Goal: Transaction & Acquisition: Purchase product/service

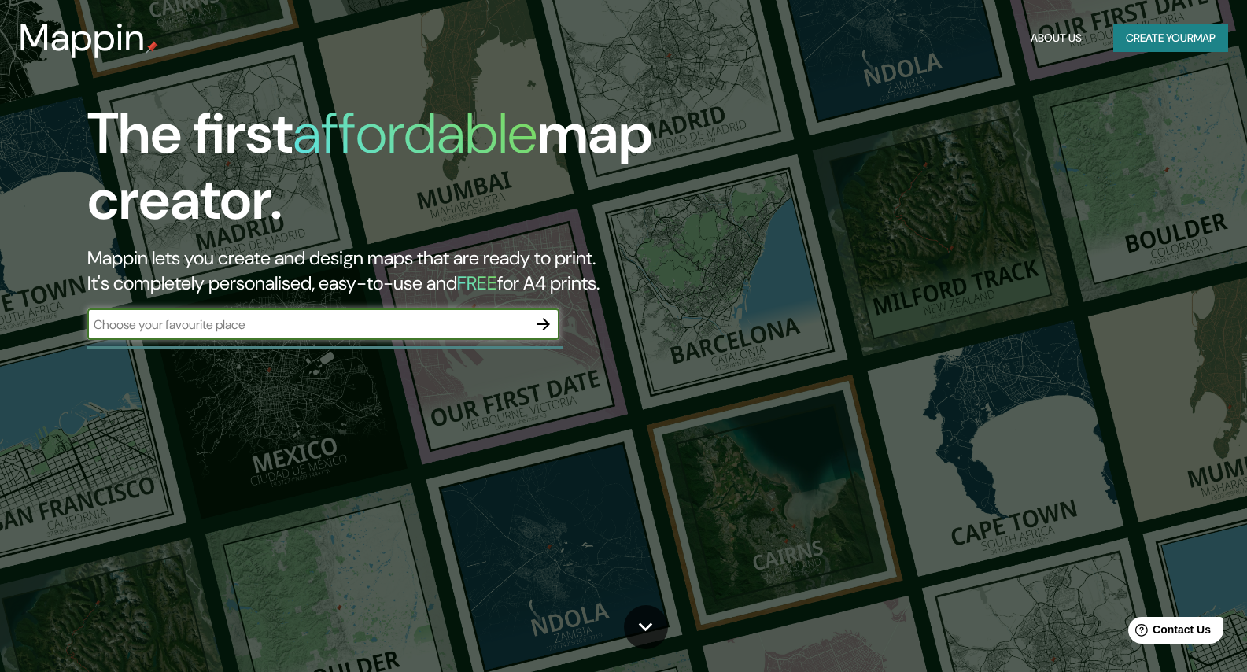
click at [376, 328] on input "text" at bounding box center [307, 324] width 441 height 18
paste input "[STREET_ADDRESS]"
type input "[STREET_ADDRESS]"
click at [547, 320] on icon "button" at bounding box center [543, 324] width 19 height 19
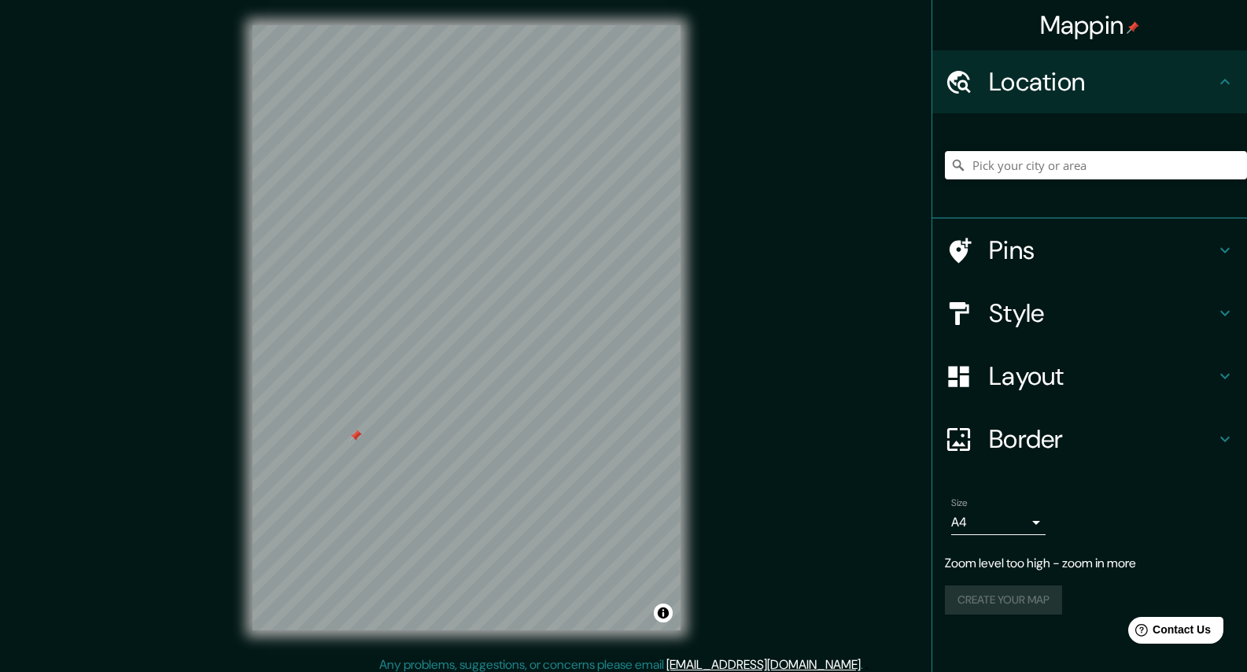
click at [354, 442] on div at bounding box center [355, 436] width 13 height 13
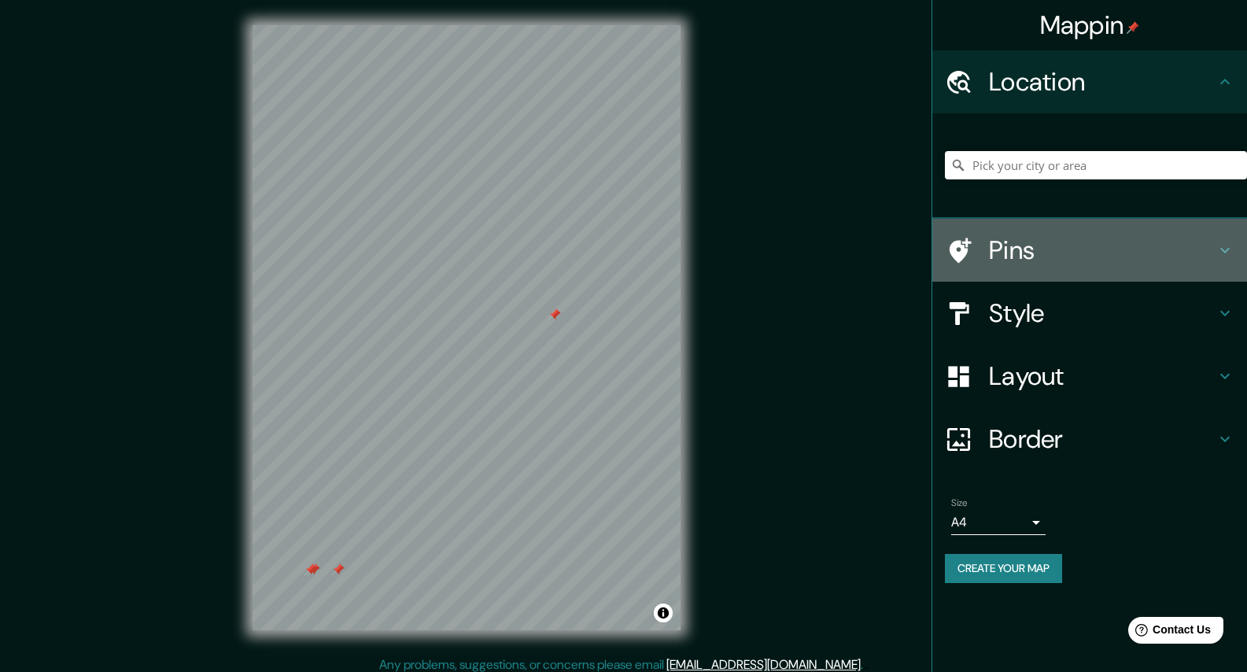
click at [1142, 222] on div "Pins" at bounding box center [1089, 250] width 315 height 63
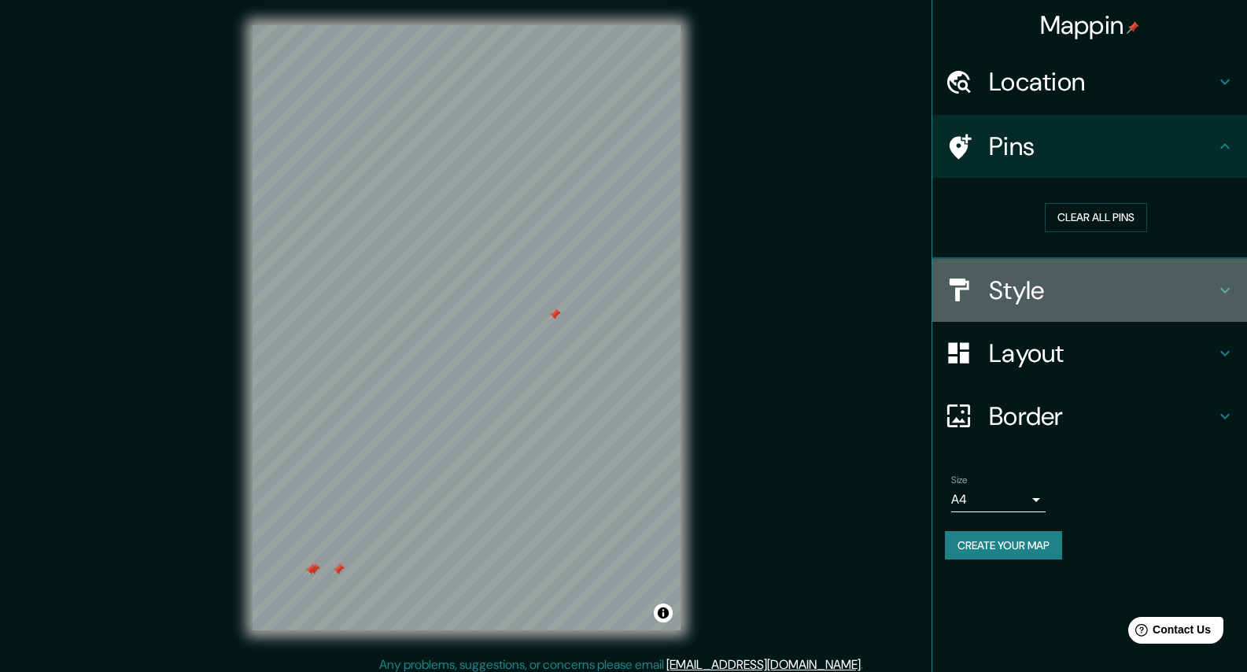
click at [1079, 290] on h4 "Style" at bounding box center [1102, 290] width 227 height 31
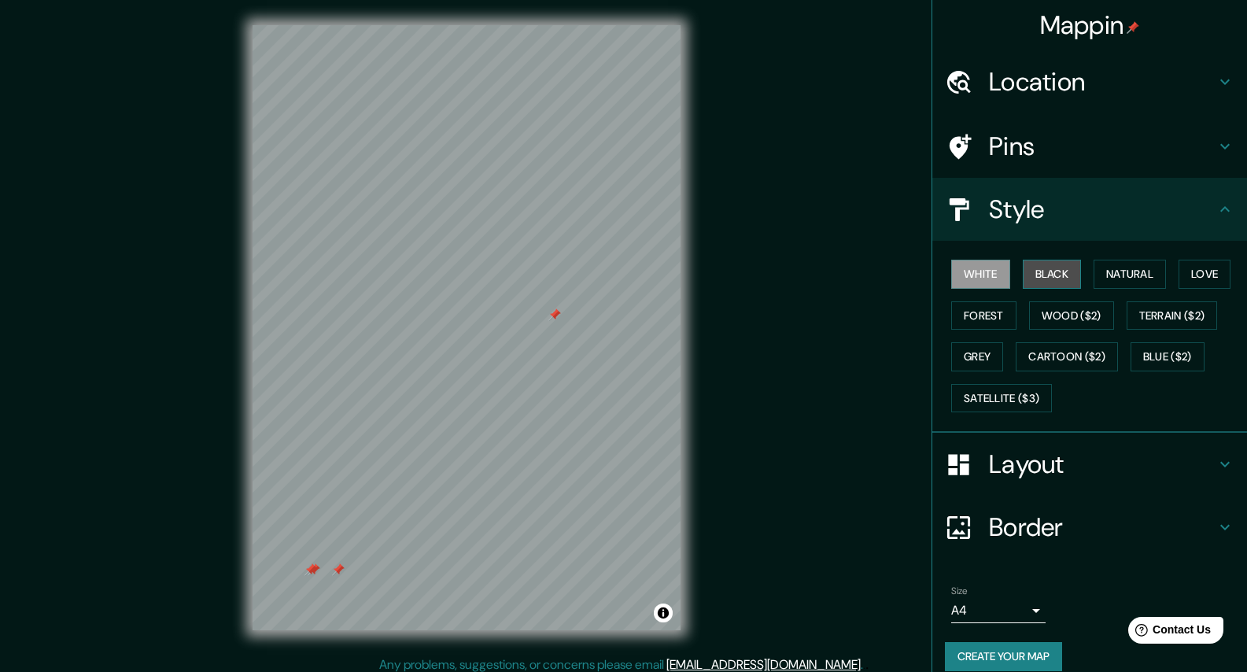
click at [1047, 278] on button "Black" at bounding box center [1052, 274] width 59 height 29
click at [1112, 278] on button "Natural" at bounding box center [1130, 274] width 72 height 29
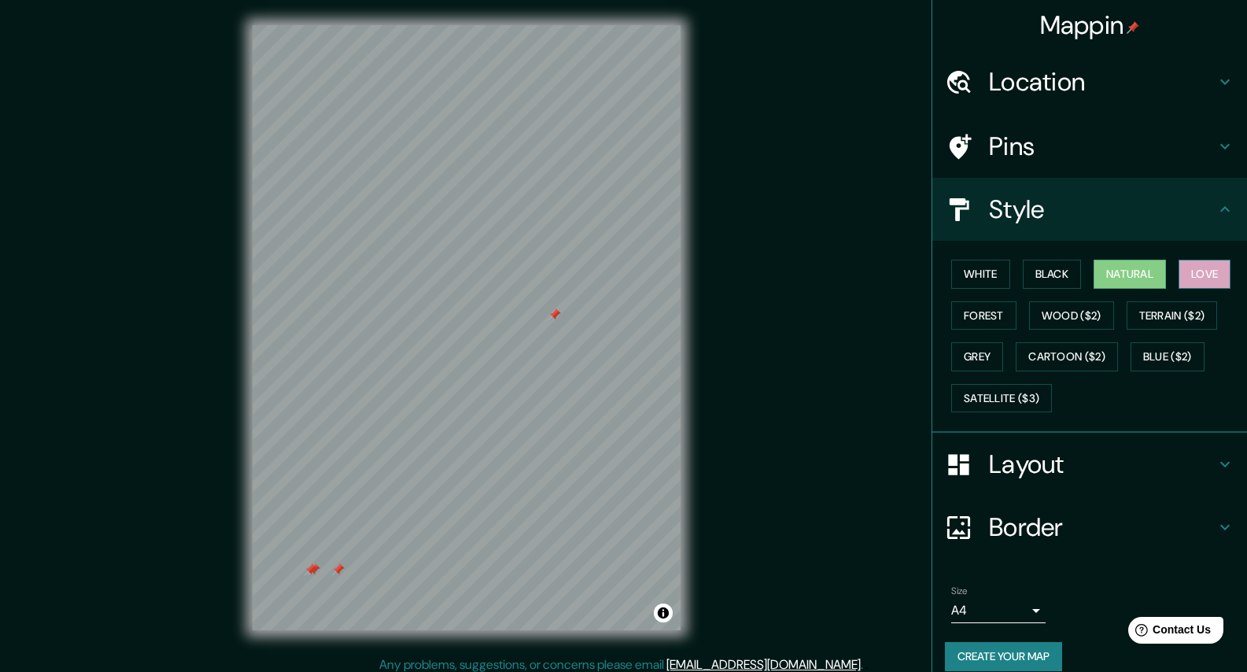
click at [1205, 272] on button "Love" at bounding box center [1205, 274] width 52 height 29
click at [975, 322] on button "Forest" at bounding box center [983, 315] width 65 height 29
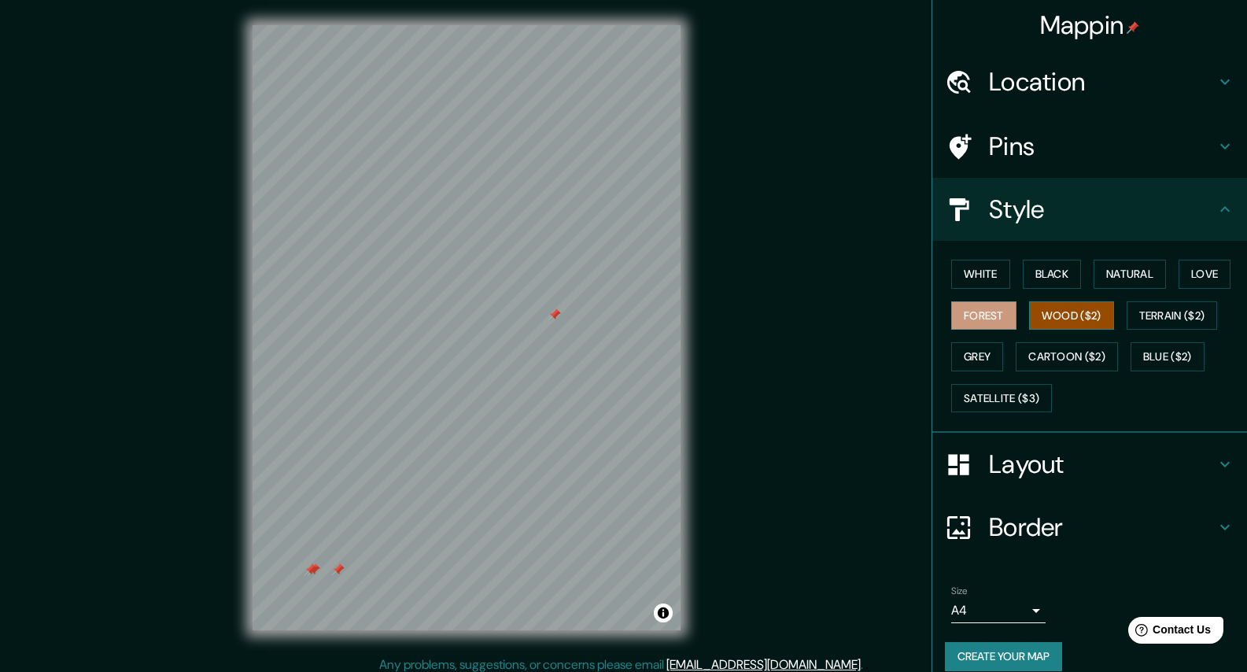
click at [1062, 324] on button "Wood ($2)" at bounding box center [1071, 315] width 85 height 29
click at [965, 363] on button "Grey" at bounding box center [977, 356] width 52 height 29
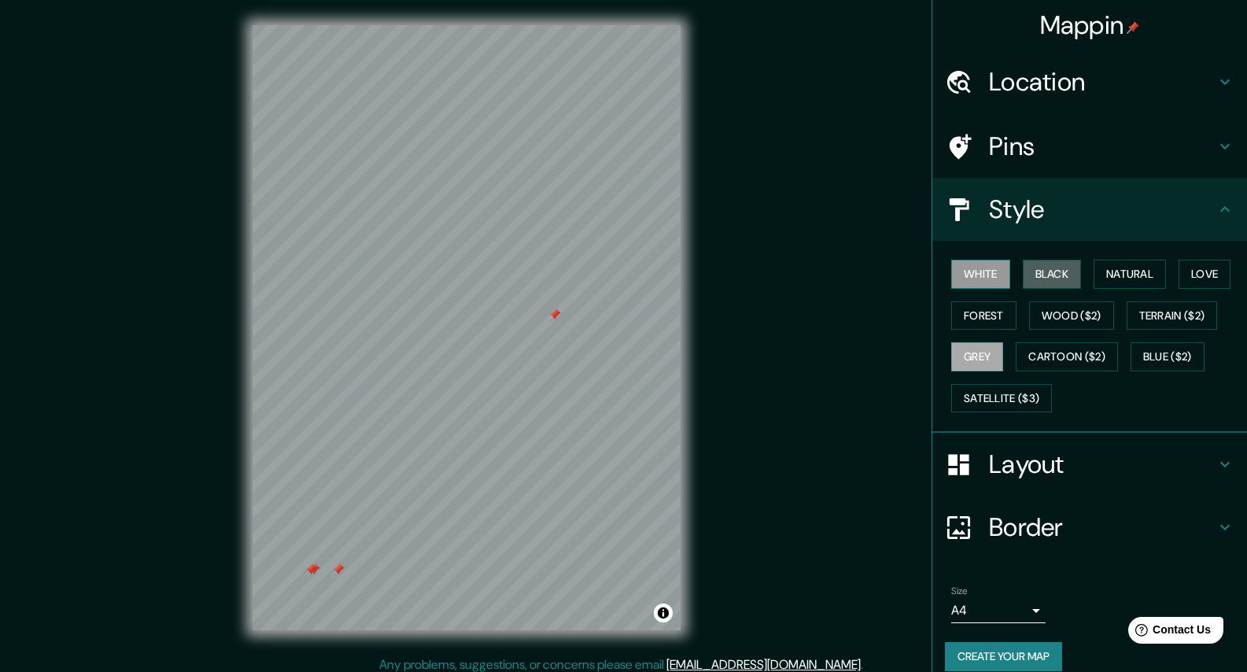
drag, startPoint x: 1021, startPoint y: 275, endPoint x: 978, endPoint y: 278, distance: 43.3
click at [1008, 275] on div "White Black Natural Love Forest Wood ($2) Terrain ($2) Grey Cartoon ($2) Blue (…" at bounding box center [1096, 335] width 302 height 165
click at [966, 275] on button "White" at bounding box center [980, 274] width 59 height 29
click at [1039, 274] on button "Black" at bounding box center [1052, 274] width 59 height 29
click at [1030, 157] on h4 "Pins" at bounding box center [1102, 146] width 227 height 31
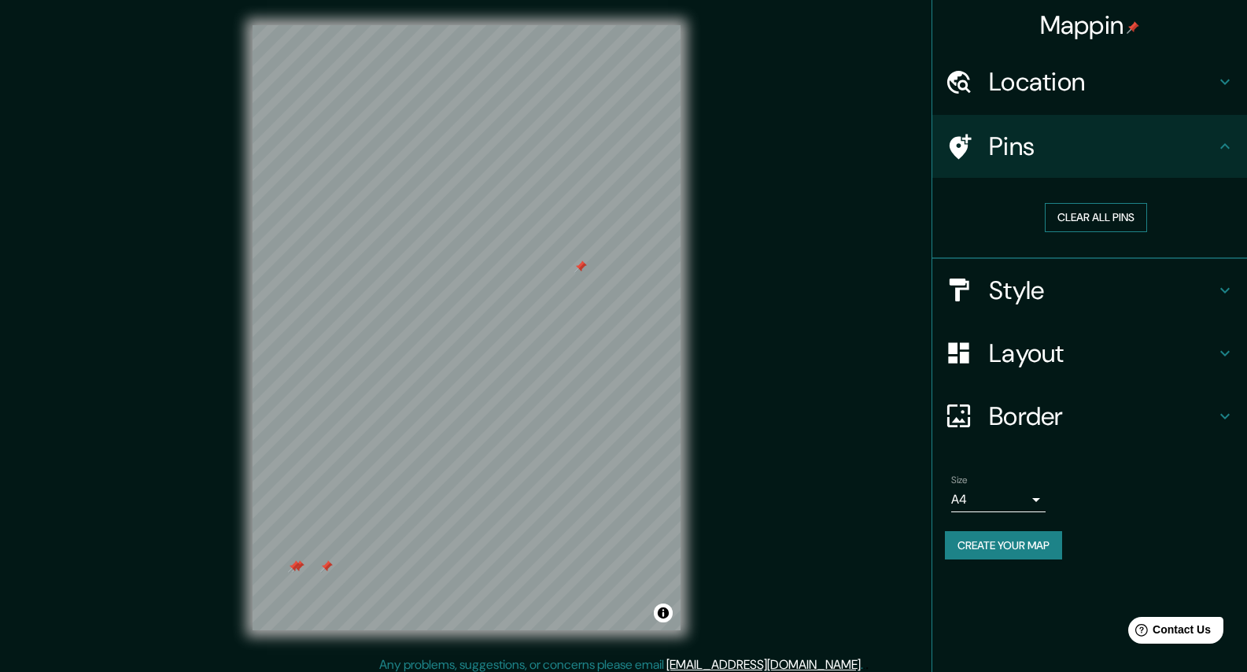
click at [1112, 223] on button "Clear all pins" at bounding box center [1096, 217] width 102 height 29
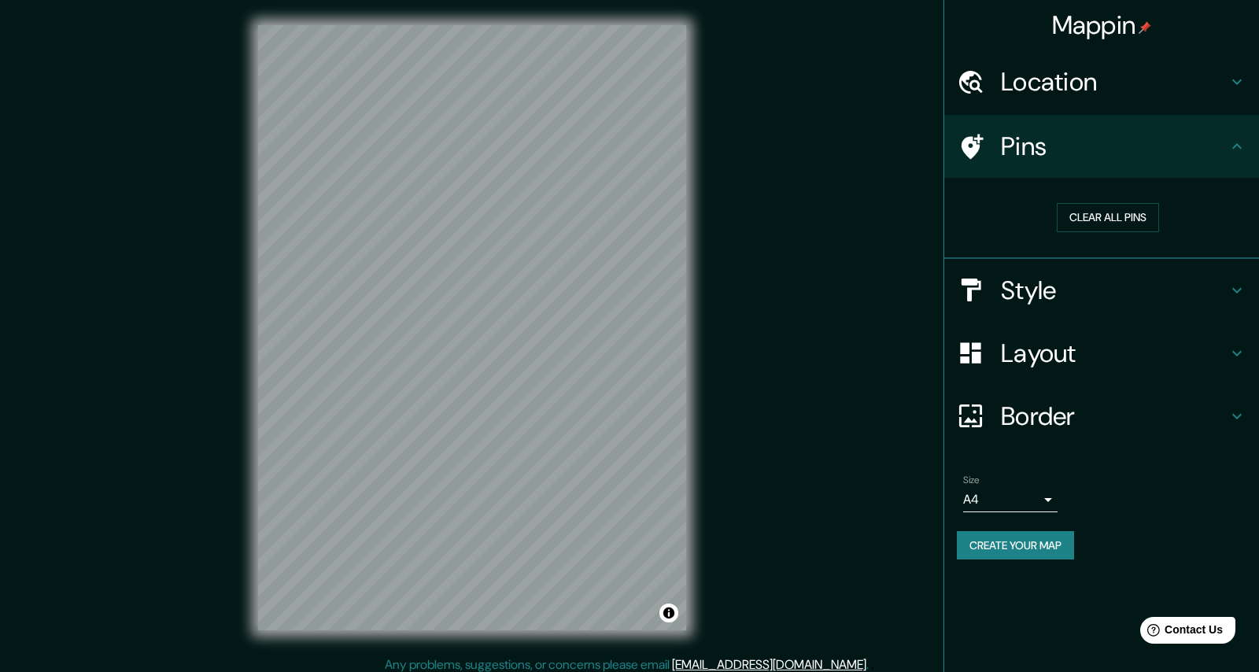
click at [1020, 493] on body "Mappin Location Pins Clear all pins Style Layout Border Choose a border. Hint :…" at bounding box center [629, 336] width 1259 height 672
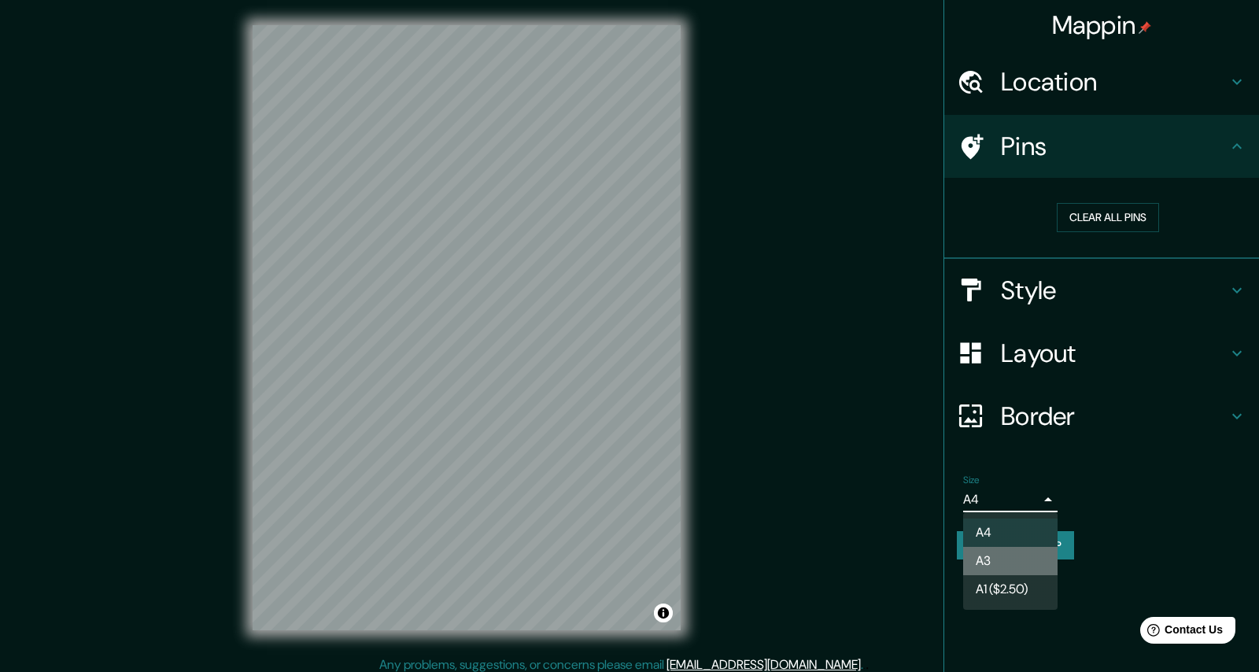
click at [999, 566] on li "A3" at bounding box center [1010, 561] width 94 height 28
click at [1022, 500] on body "Mappin Location Pins Clear all pins Style Layout Border Choose a border. Hint :…" at bounding box center [629, 336] width 1259 height 672
click at [1012, 531] on li "A4" at bounding box center [1010, 532] width 94 height 28
click at [1012, 501] on body "Mappin Location Pins Clear all pins Style Layout Border Choose a border. Hint :…" at bounding box center [629, 336] width 1259 height 672
click at [991, 555] on li "A3" at bounding box center [1010, 561] width 94 height 28
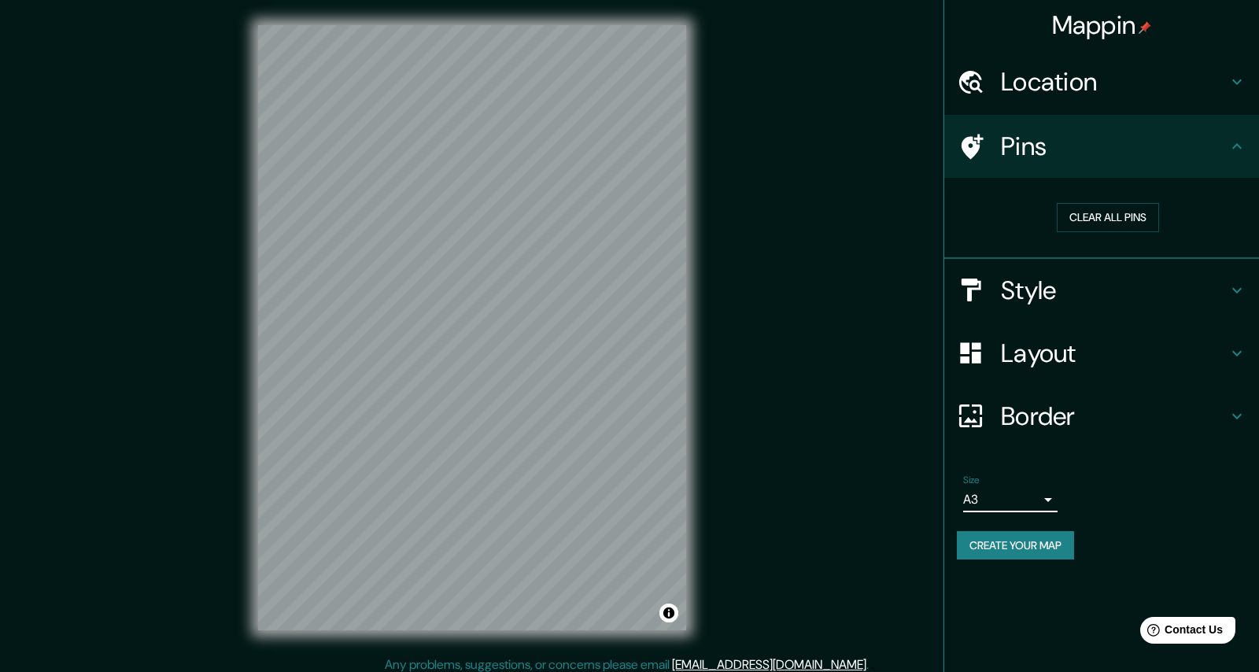
click at [1005, 504] on body "Mappin Location Pins Clear all pins Style Layout Border Choose a border. Hint :…" at bounding box center [629, 336] width 1259 height 672
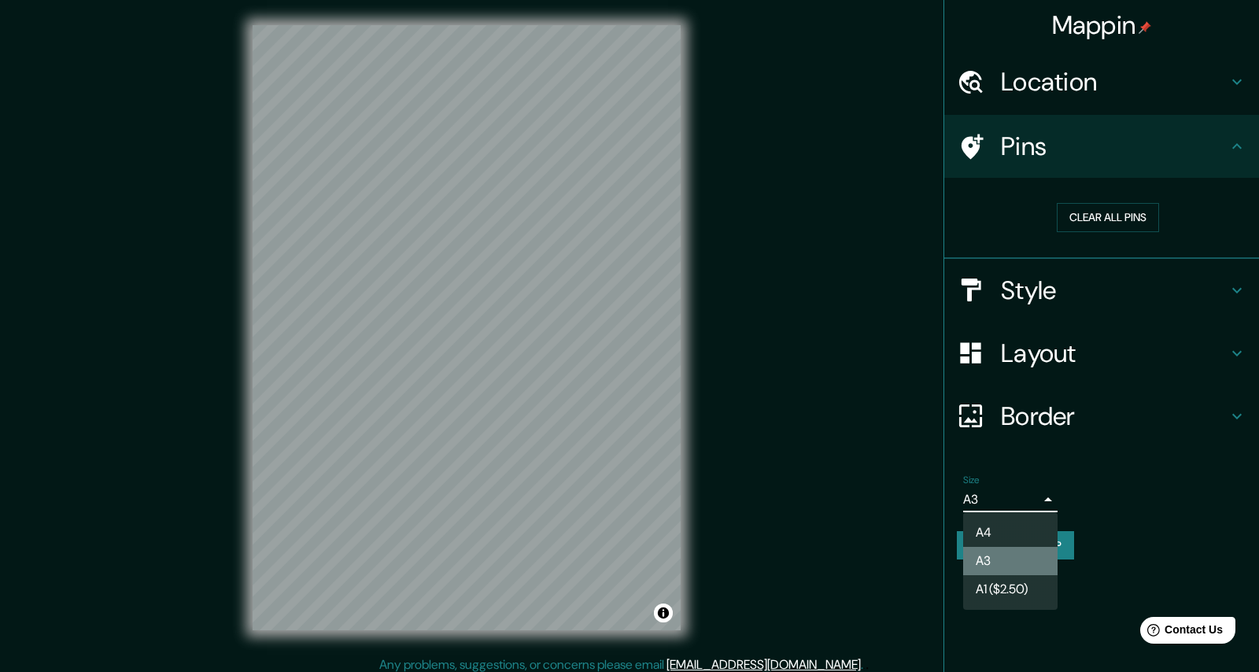
click at [1002, 560] on li "A3" at bounding box center [1010, 561] width 94 height 28
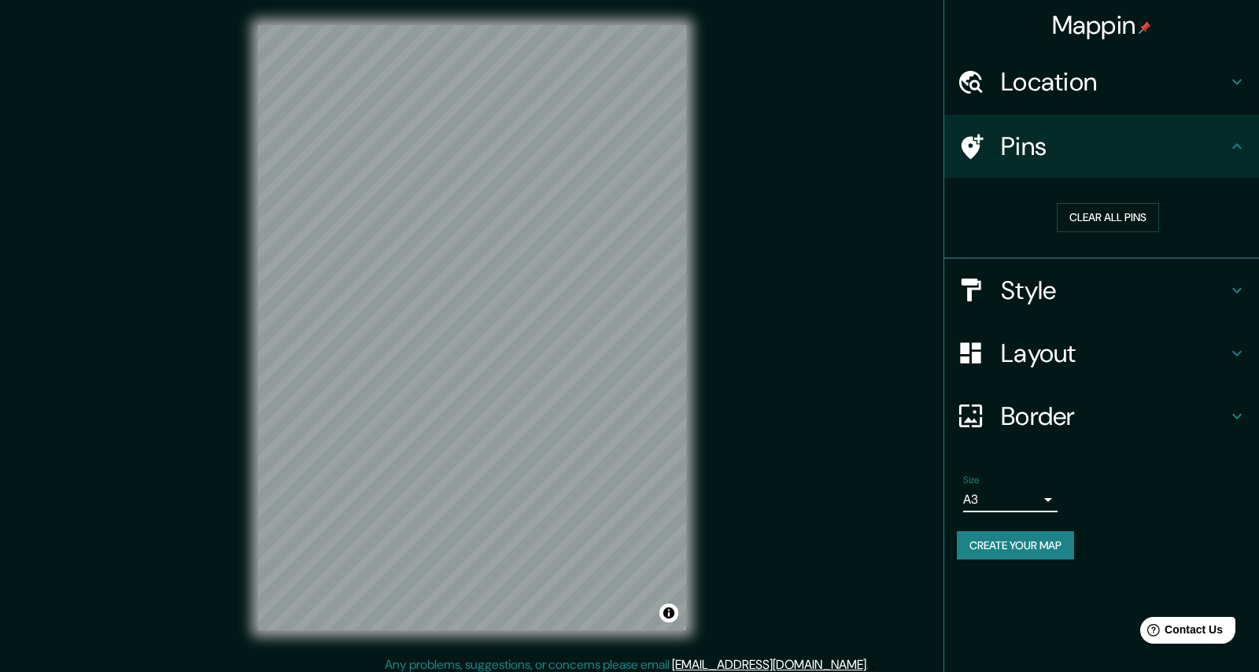
click at [1014, 507] on body "Mappin Location Pins Clear all pins Style Layout Border Choose a border. Hint :…" at bounding box center [629, 336] width 1259 height 672
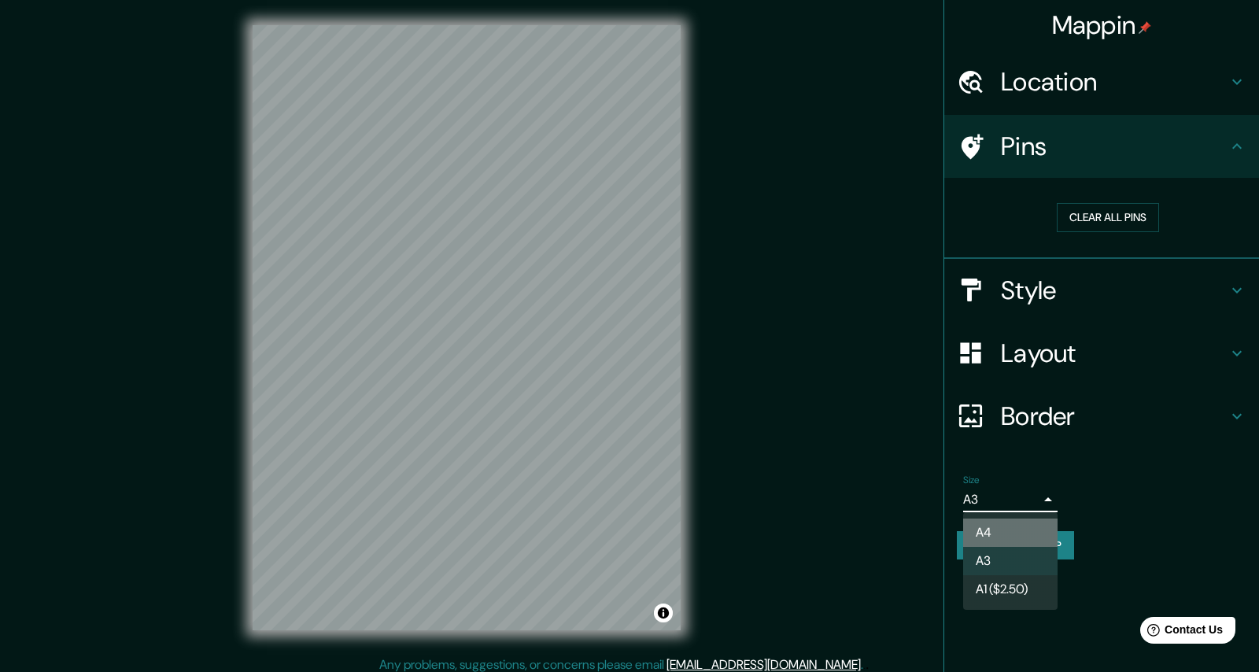
click at [1014, 518] on li "A4" at bounding box center [1010, 532] width 94 height 28
type input "single"
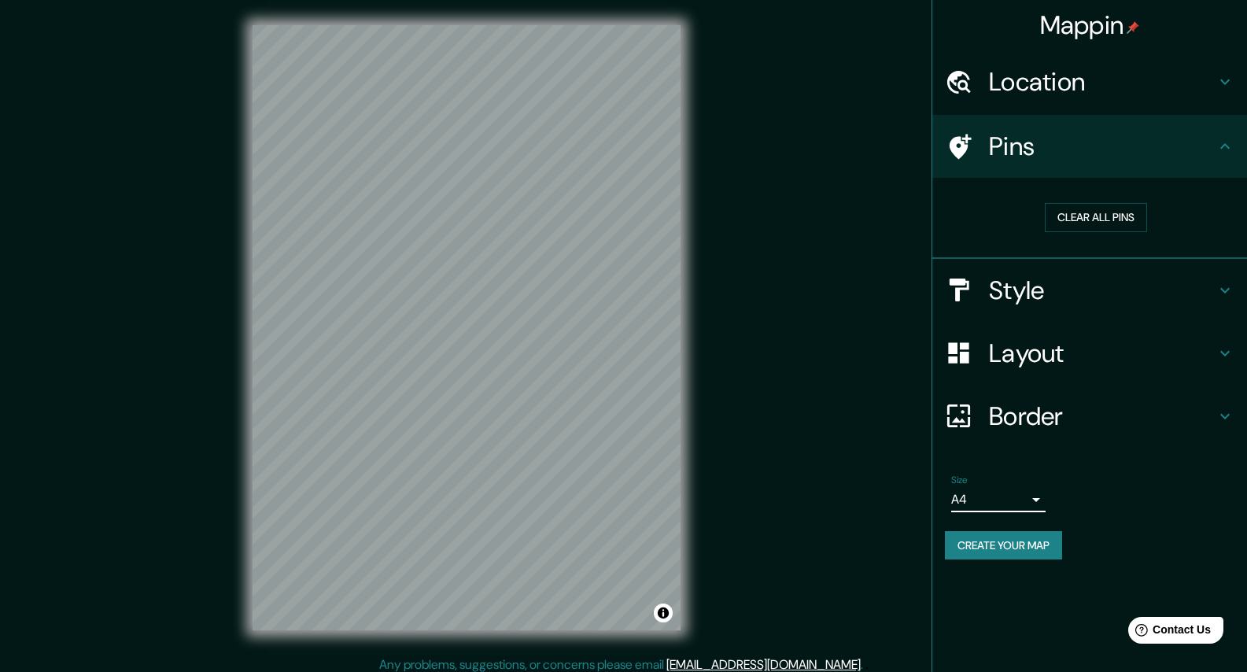
click at [1073, 403] on h4 "Border" at bounding box center [1102, 415] width 227 height 31
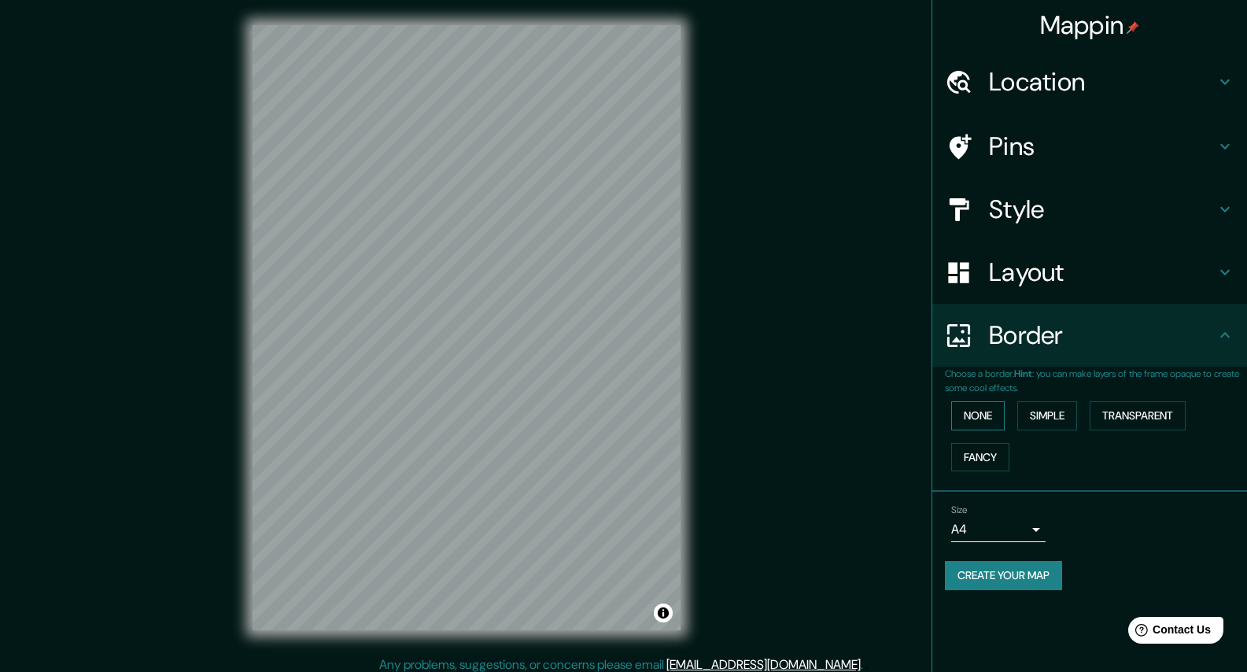
click at [991, 415] on button "None" at bounding box center [977, 415] width 53 height 29
click at [1059, 275] on h4 "Layout" at bounding box center [1102, 271] width 227 height 31
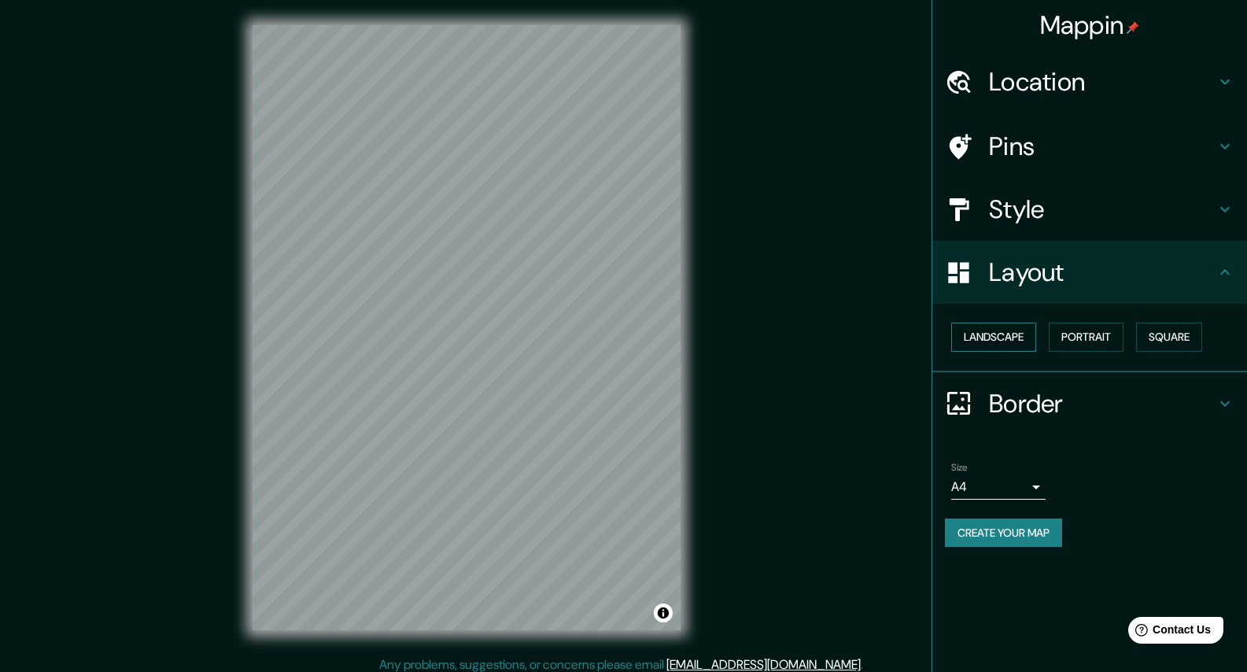
click at [981, 334] on button "Landscape" at bounding box center [993, 337] width 85 height 29
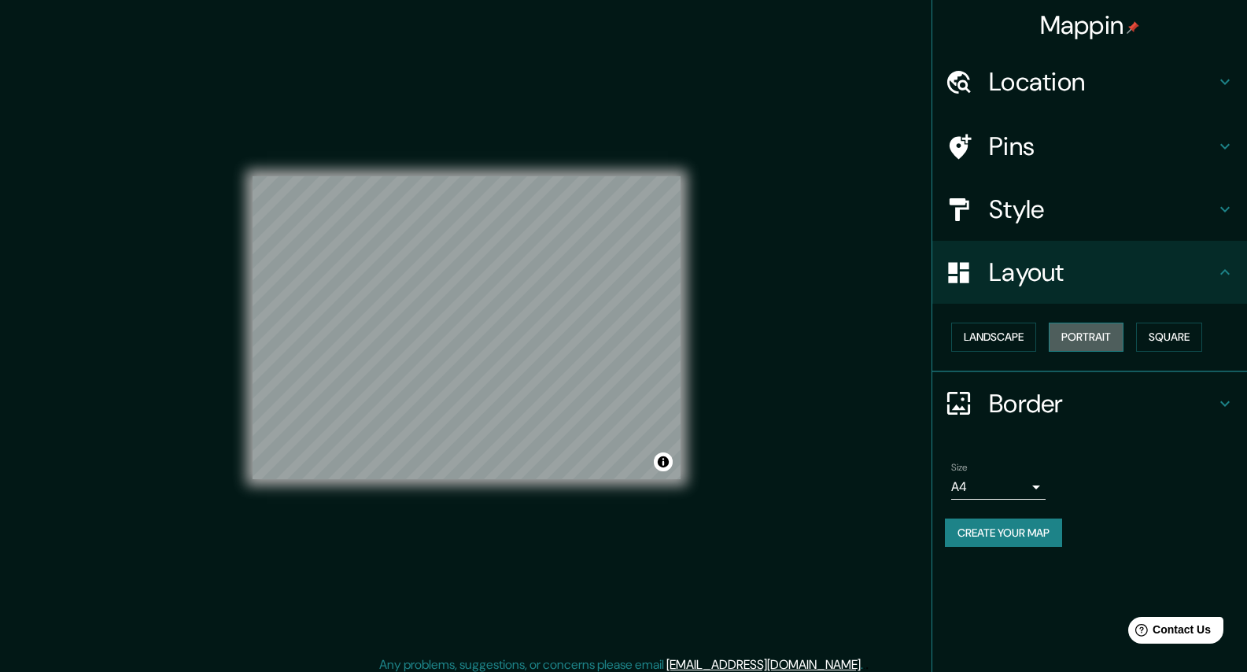
click at [1102, 339] on button "Portrait" at bounding box center [1086, 337] width 75 height 29
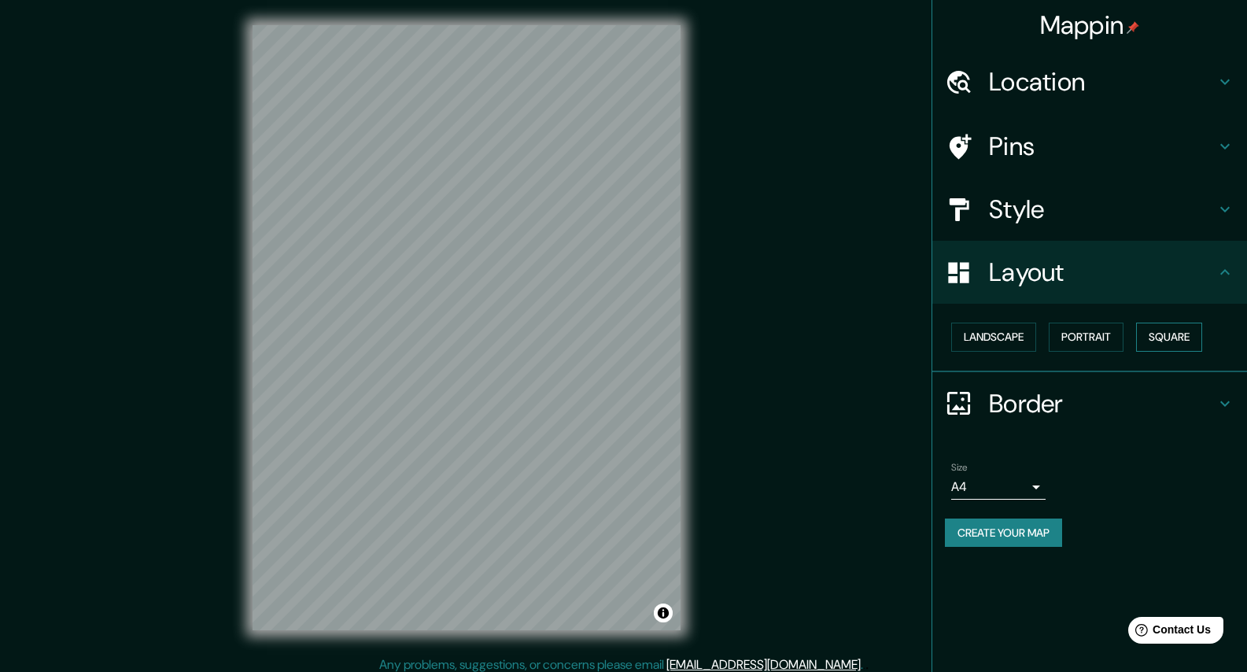
click at [1185, 341] on button "Square" at bounding box center [1169, 337] width 66 height 29
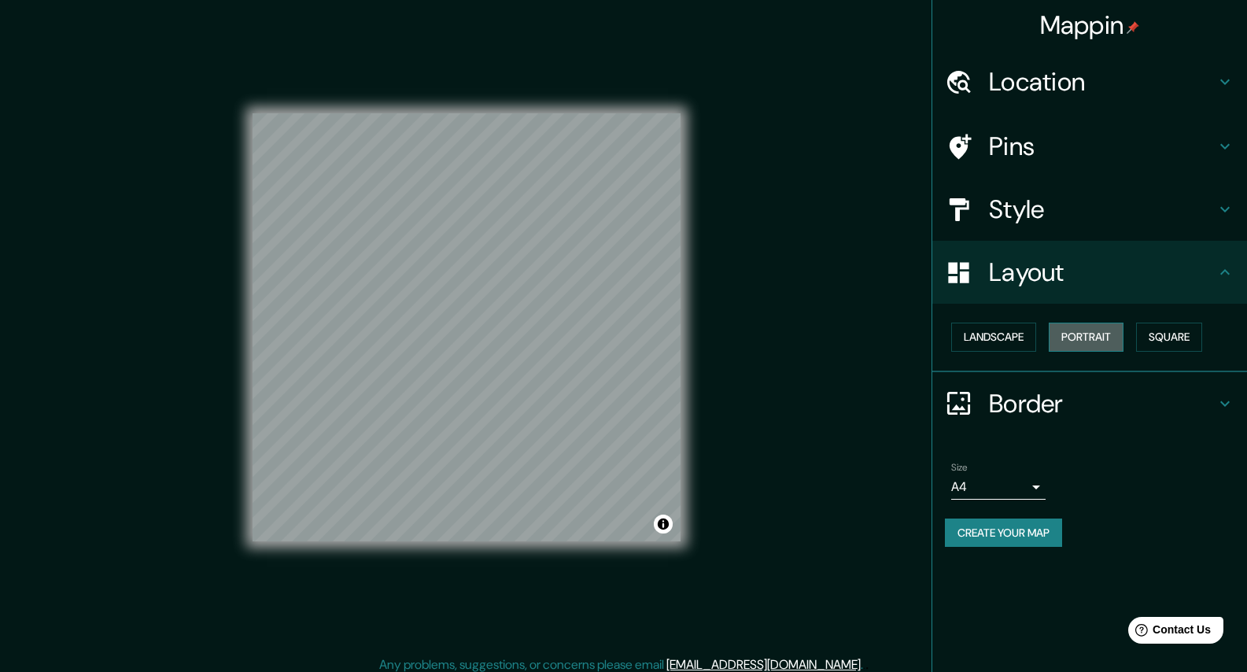
click at [1090, 338] on button "Portrait" at bounding box center [1086, 337] width 75 height 29
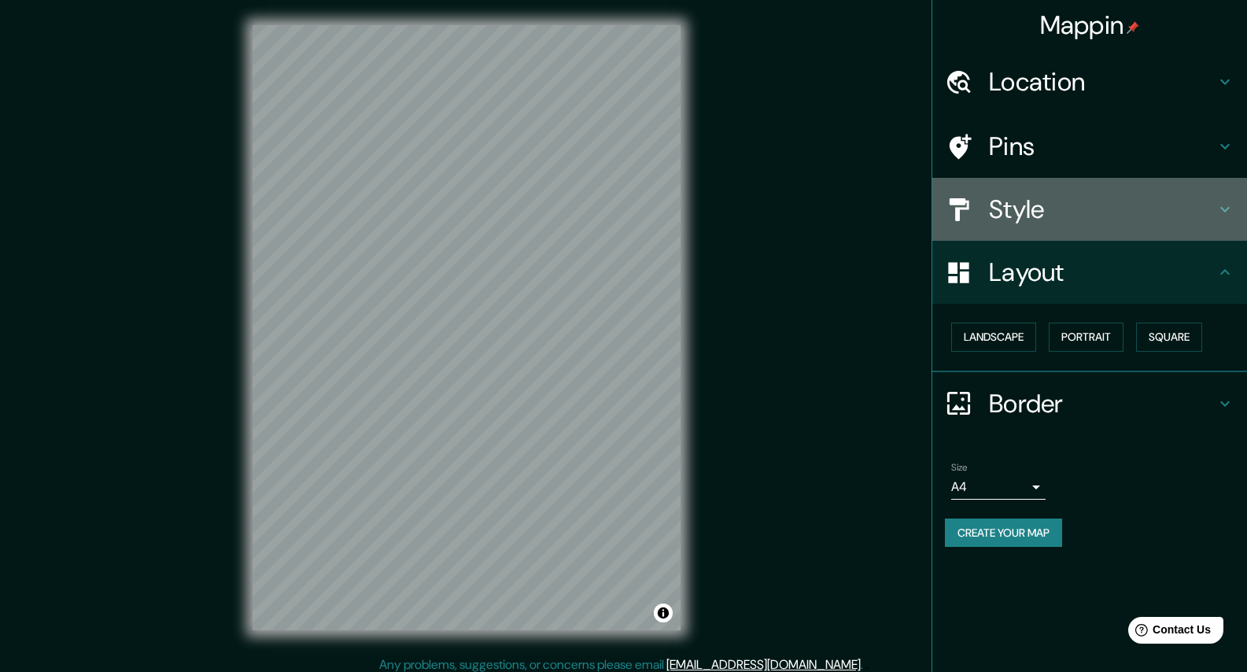
click at [1048, 206] on h4 "Style" at bounding box center [1102, 209] width 227 height 31
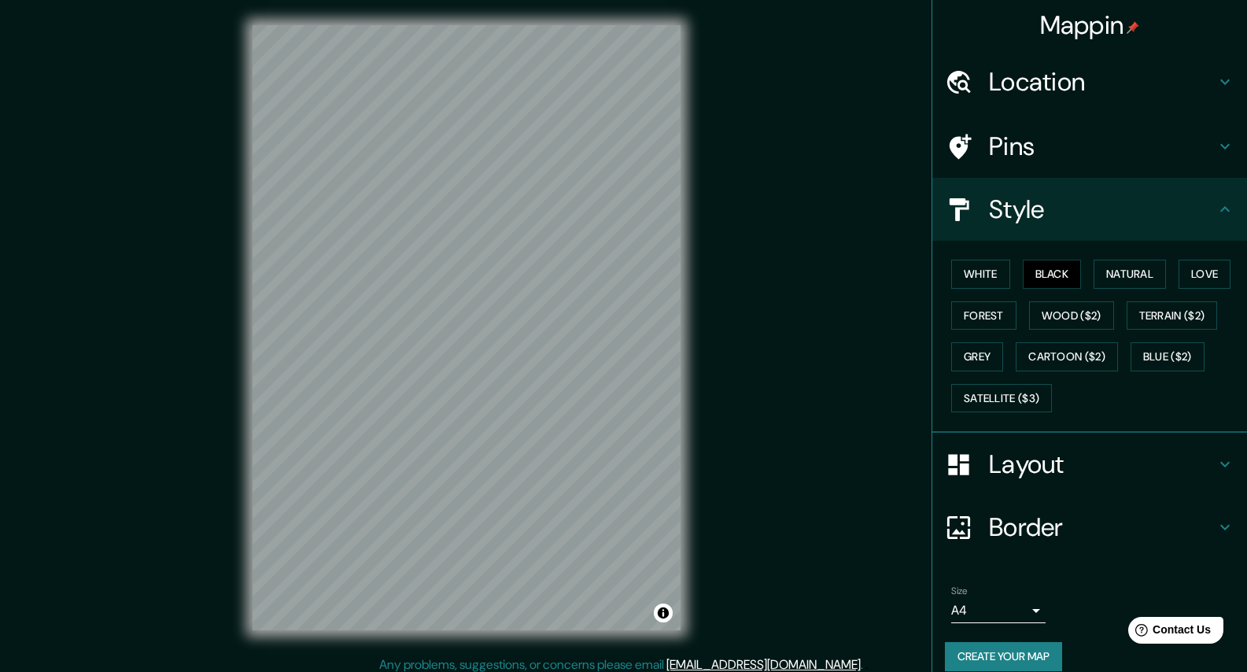
click at [1087, 142] on h4 "Pins" at bounding box center [1102, 146] width 227 height 31
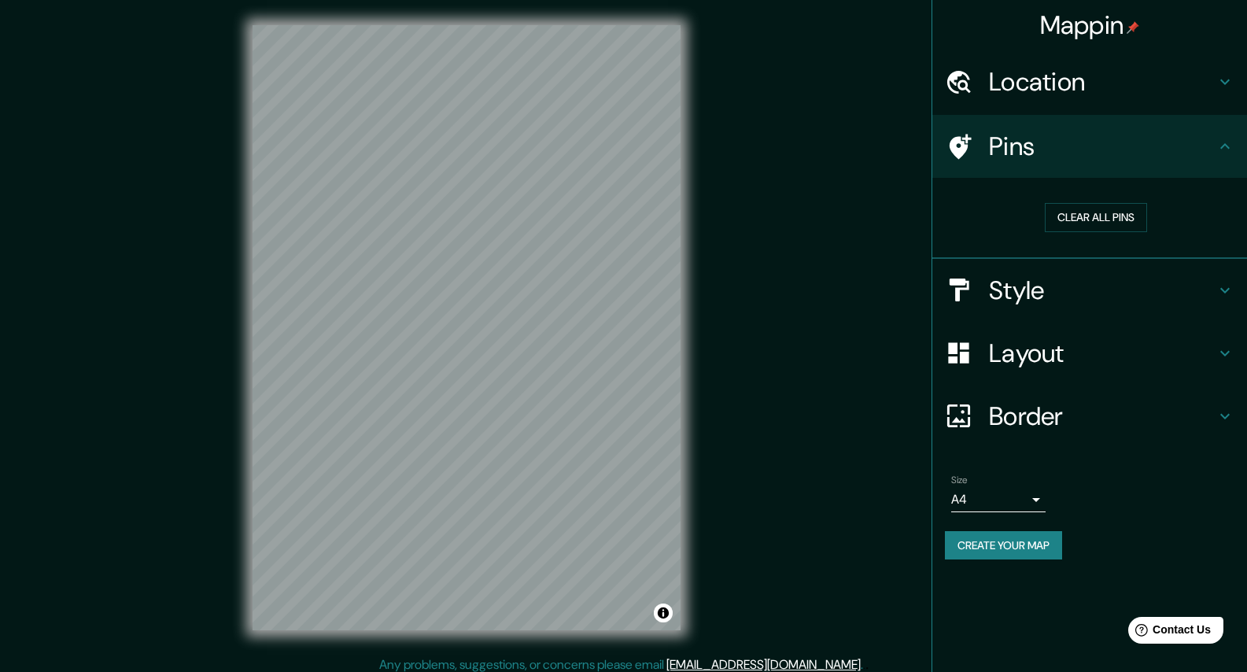
click at [1071, 76] on h4 "Location" at bounding box center [1102, 81] width 227 height 31
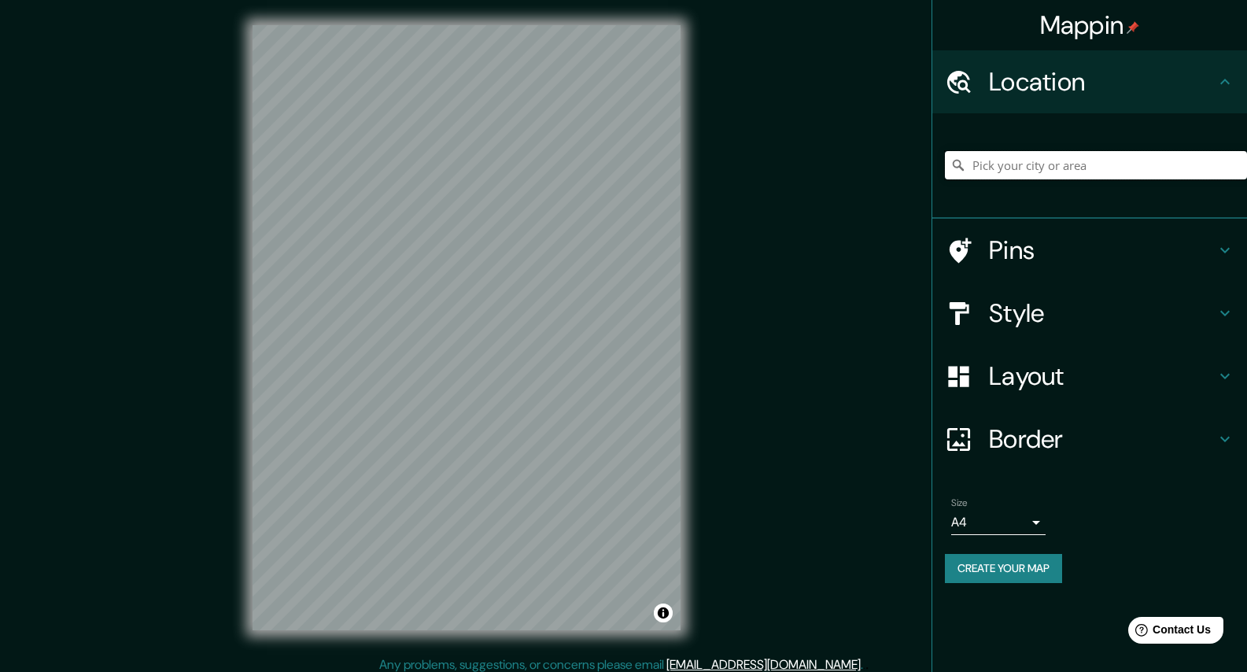
click at [1048, 172] on input "Pick your city or area" at bounding box center [1096, 165] width 302 height 28
paste input "[STREET_ADDRESS]"
type input "[STREET_ADDRESS]"
click at [1070, 259] on h4 "Pins" at bounding box center [1102, 249] width 227 height 31
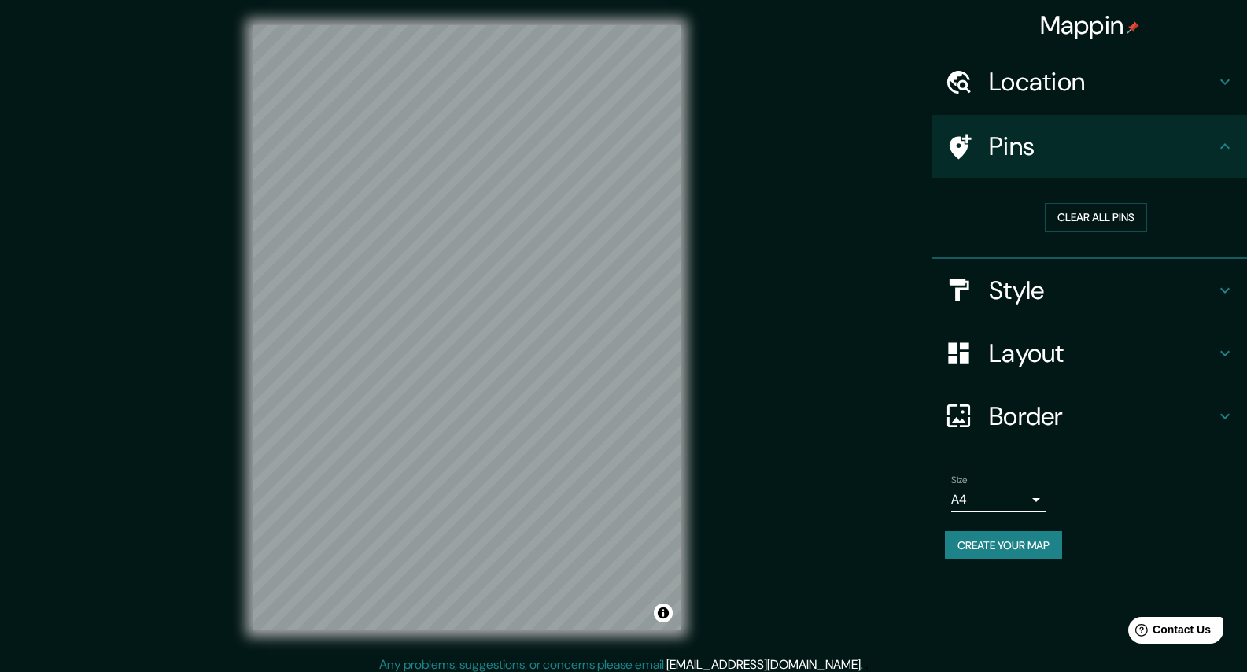
click at [1089, 136] on h4 "Pins" at bounding box center [1102, 146] width 227 height 31
click at [1098, 91] on h4 "Location" at bounding box center [1102, 81] width 227 height 31
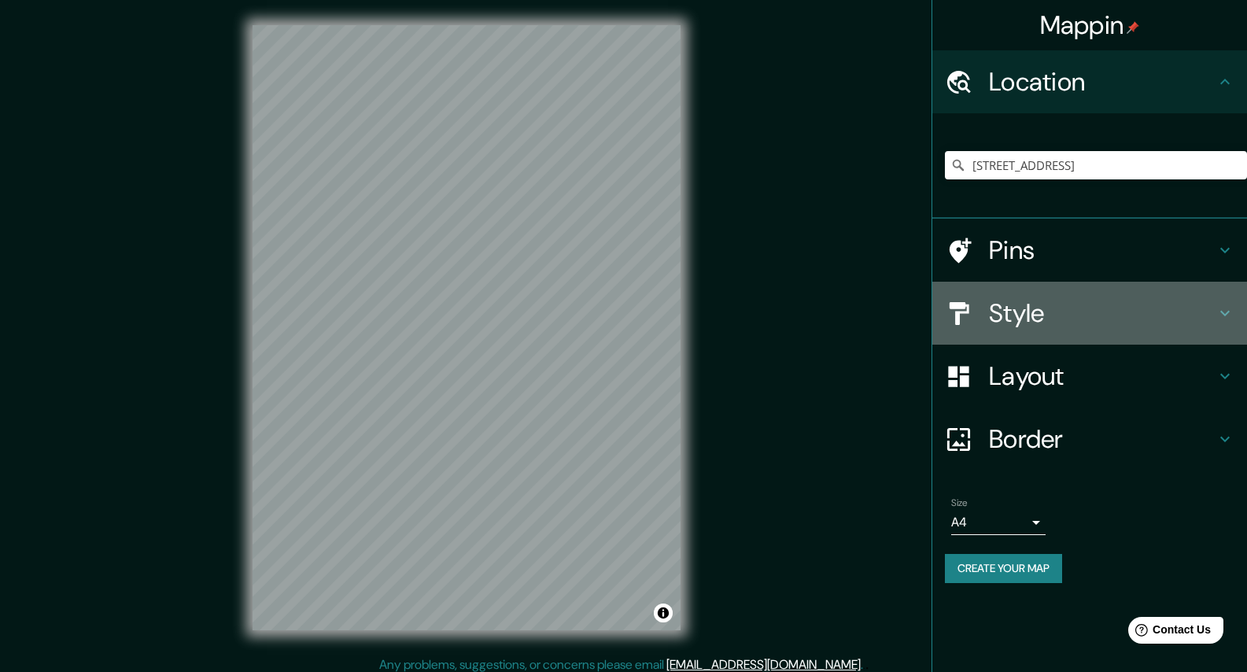
click at [1067, 315] on h4 "Style" at bounding box center [1102, 312] width 227 height 31
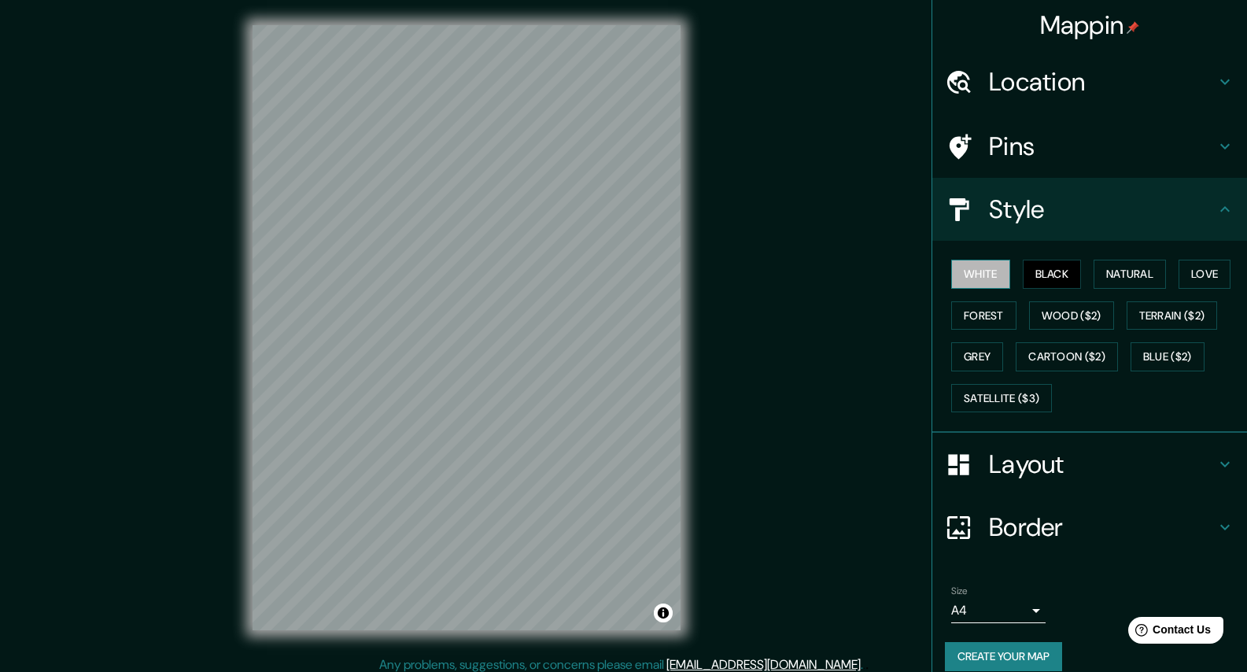
click at [991, 268] on button "White" at bounding box center [980, 274] width 59 height 29
click at [1127, 270] on button "Natural" at bounding box center [1130, 274] width 72 height 29
click at [1028, 273] on button "Black" at bounding box center [1052, 274] width 59 height 29
click at [982, 271] on button "White" at bounding box center [980, 274] width 59 height 29
